Goal: Check status: Check status

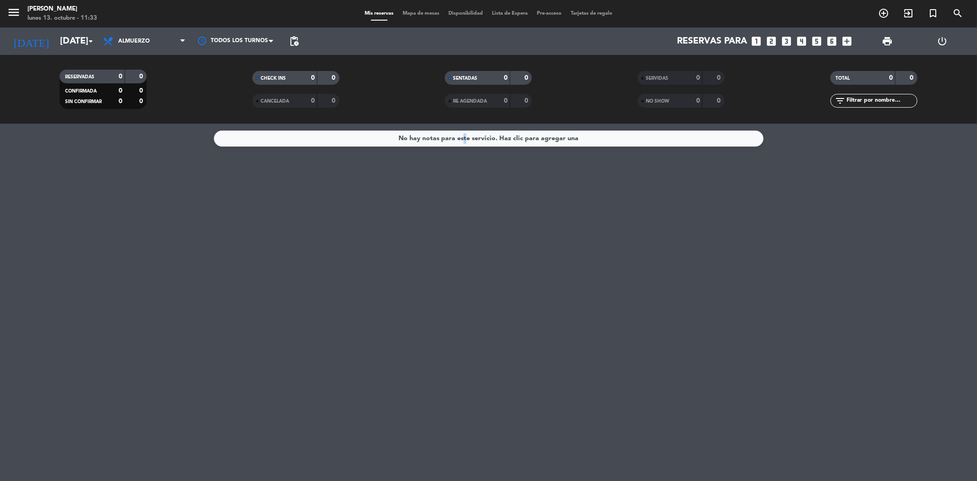
click at [465, 138] on div "No hay notas para este servicio. Haz clic para agregar una" at bounding box center [489, 138] width 180 height 11
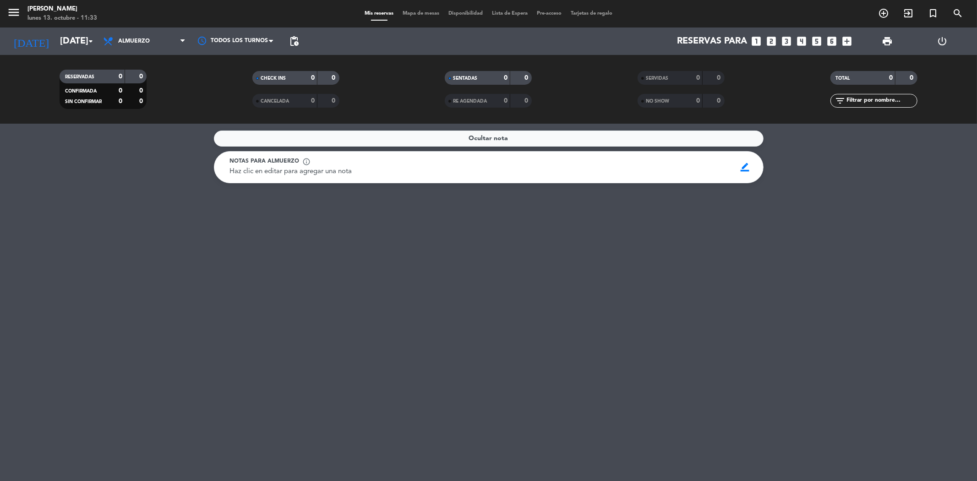
click at [647, 133] on div "Ocultar nota" at bounding box center [489, 139] width 550 height 16
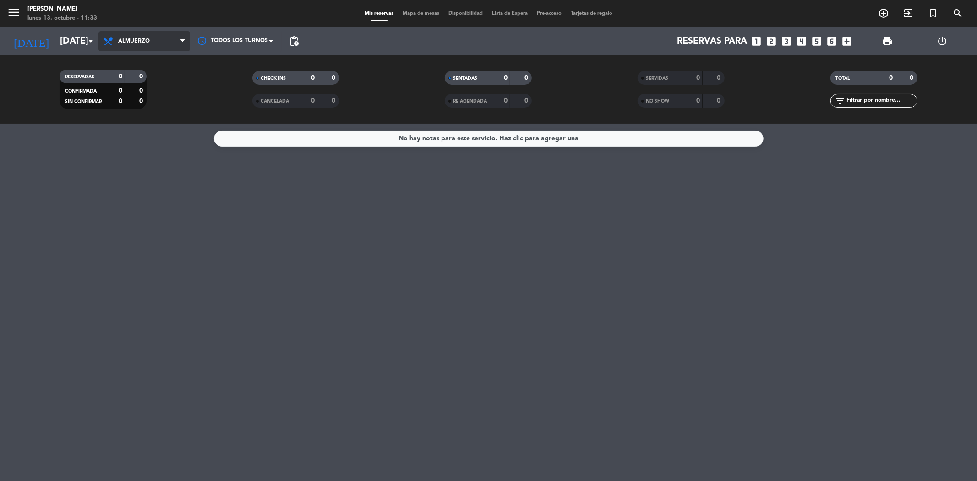
click at [163, 38] on span "Almuerzo" at bounding box center [145, 41] width 92 height 20
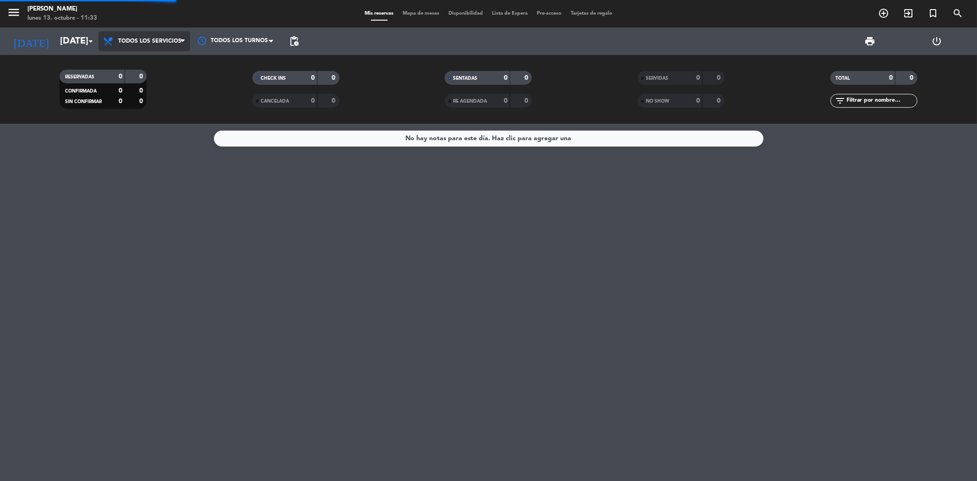
click at [145, 63] on div "menu [PERSON_NAME] [DATE] 13. octubre - 11:33 Mis reservas Mapa de mesas Dispon…" at bounding box center [488, 62] width 977 height 124
click at [145, 63] on div "RESERVADAS 0 0 CONFIRMADA 0 0 SIN CONFIRMAR 0 0 CHECK INS 0 0 CANCELADA 0 0 SEN…" at bounding box center [488, 89] width 977 height 69
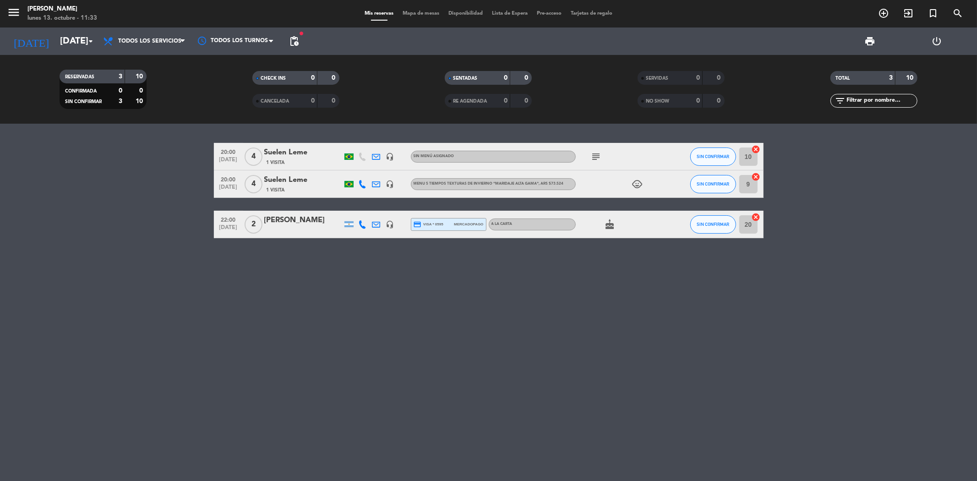
click at [173, 129] on body "close × [PERSON_NAME] × chrome_reader_mode Listado de Reservas account_box Clie…" at bounding box center [488, 240] width 977 height 481
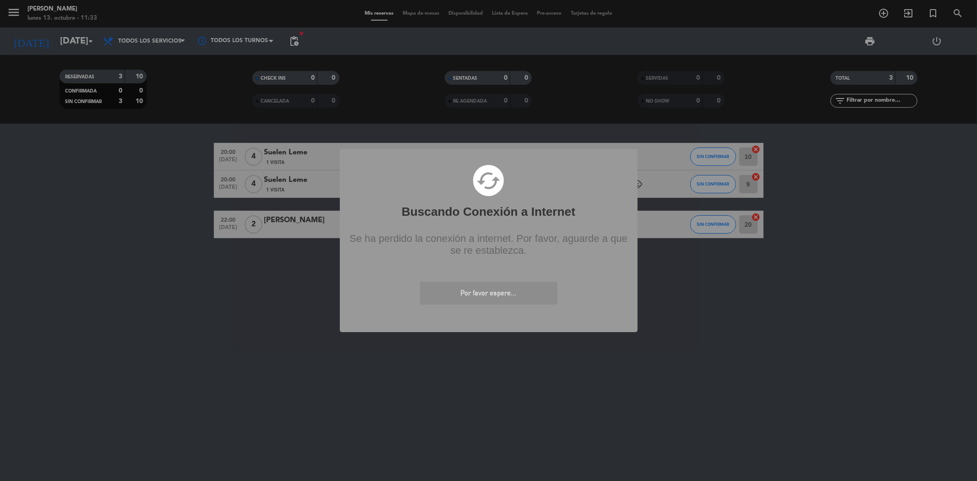
click at [173, 129] on div "? ! i Buscando Conexión a Internet × cached Se ha perdido la conexión a interne…" at bounding box center [488, 240] width 977 height 481
drag, startPoint x: 781, startPoint y: 372, endPoint x: 775, endPoint y: 368, distance: 6.8
click at [788, 372] on div "? ! i Buscando Conexión a Internet × cached Se ha perdido la conexión a interne…" at bounding box center [488, 240] width 977 height 481
drag, startPoint x: 717, startPoint y: 356, endPoint x: 718, endPoint y: 361, distance: 5.2
click at [718, 361] on div "? ! i Buscando Conexión a Internet × cached Se ha perdido la conexión a interne…" at bounding box center [488, 240] width 977 height 481
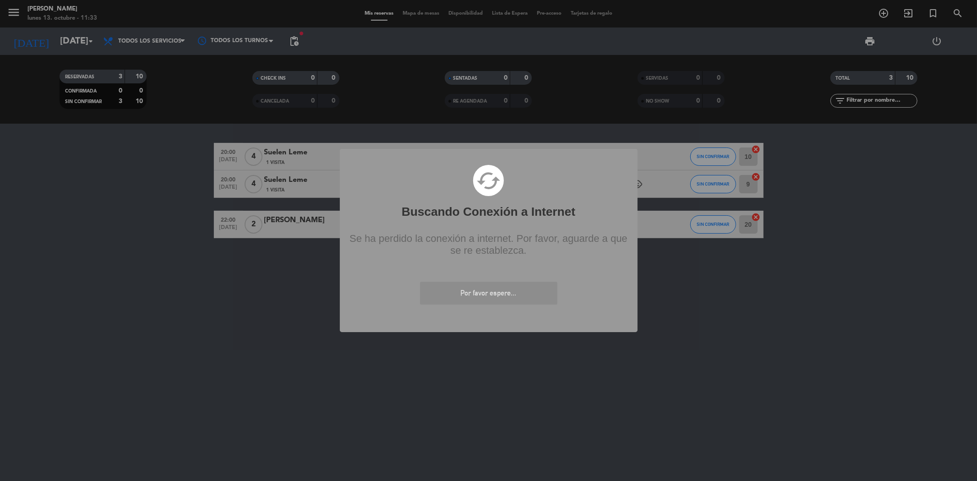
click at [722, 363] on div "? ! i Buscando Conexión a Internet × cached Se ha perdido la conexión a interne…" at bounding box center [488, 240] width 977 height 481
